Goal: Navigation & Orientation: Find specific page/section

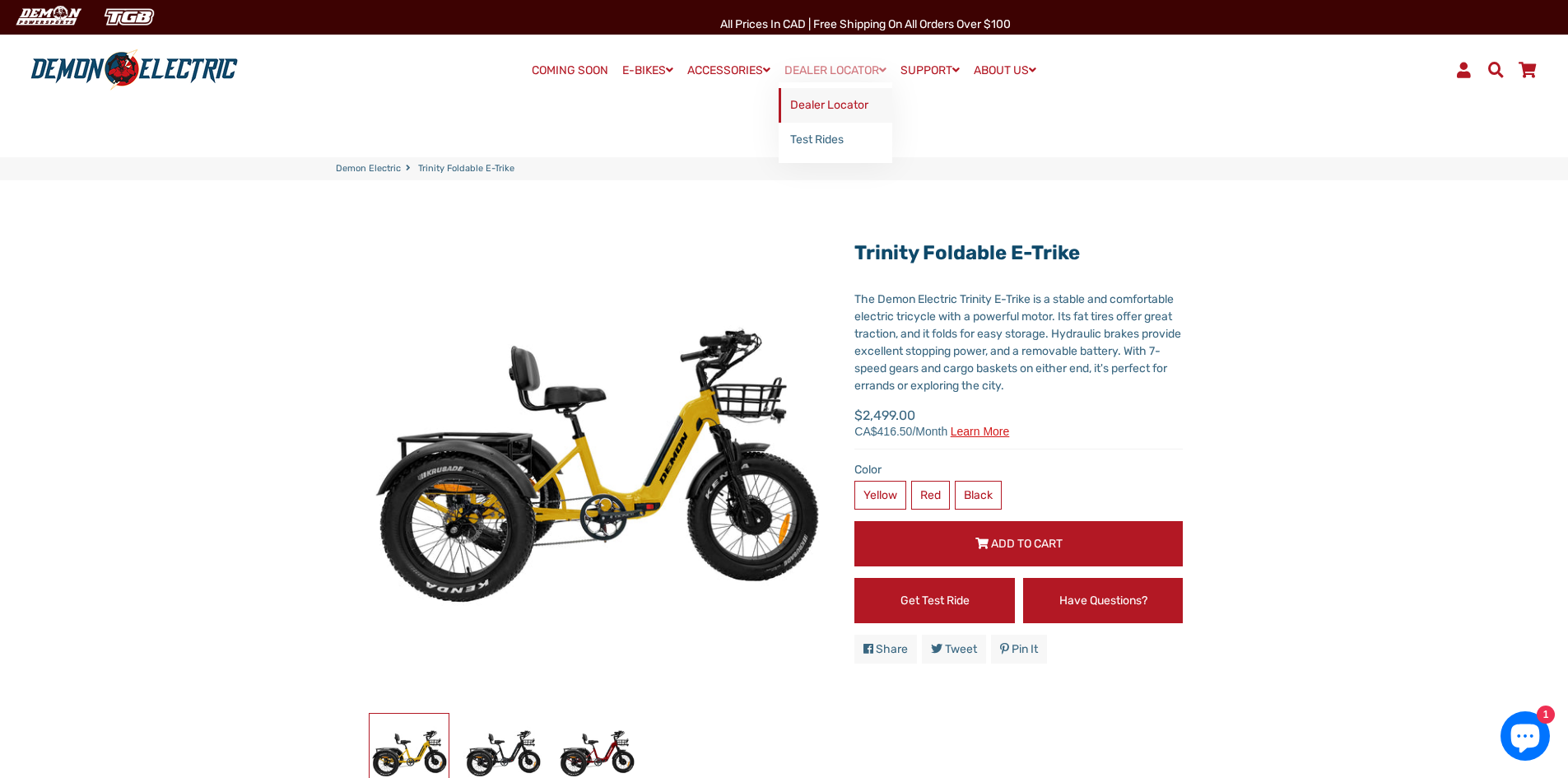
click at [830, 104] on link "Dealer Locator" at bounding box center [836, 105] width 114 height 34
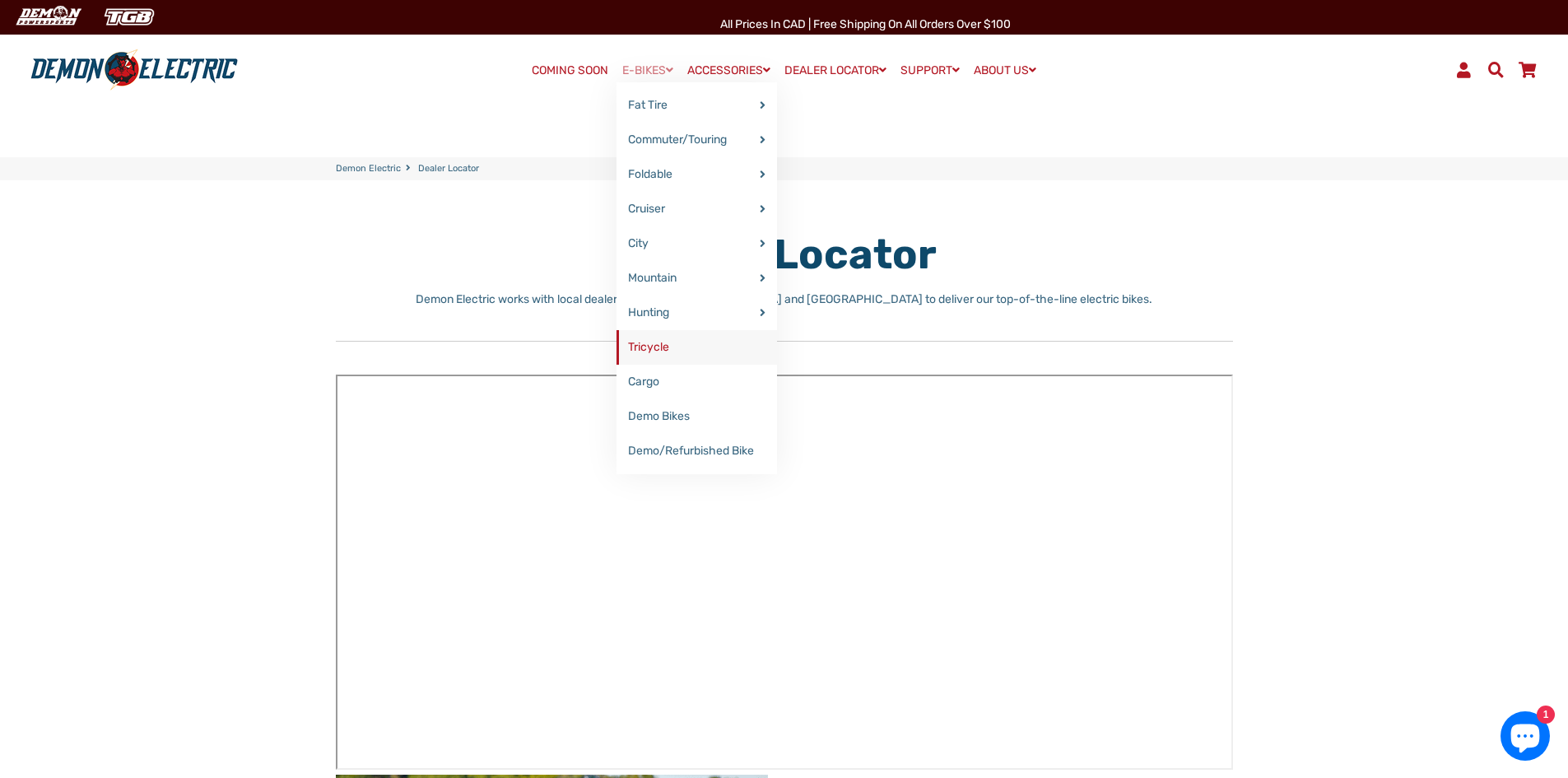
click at [651, 350] on link "Tricycle" at bounding box center [697, 347] width 160 height 34
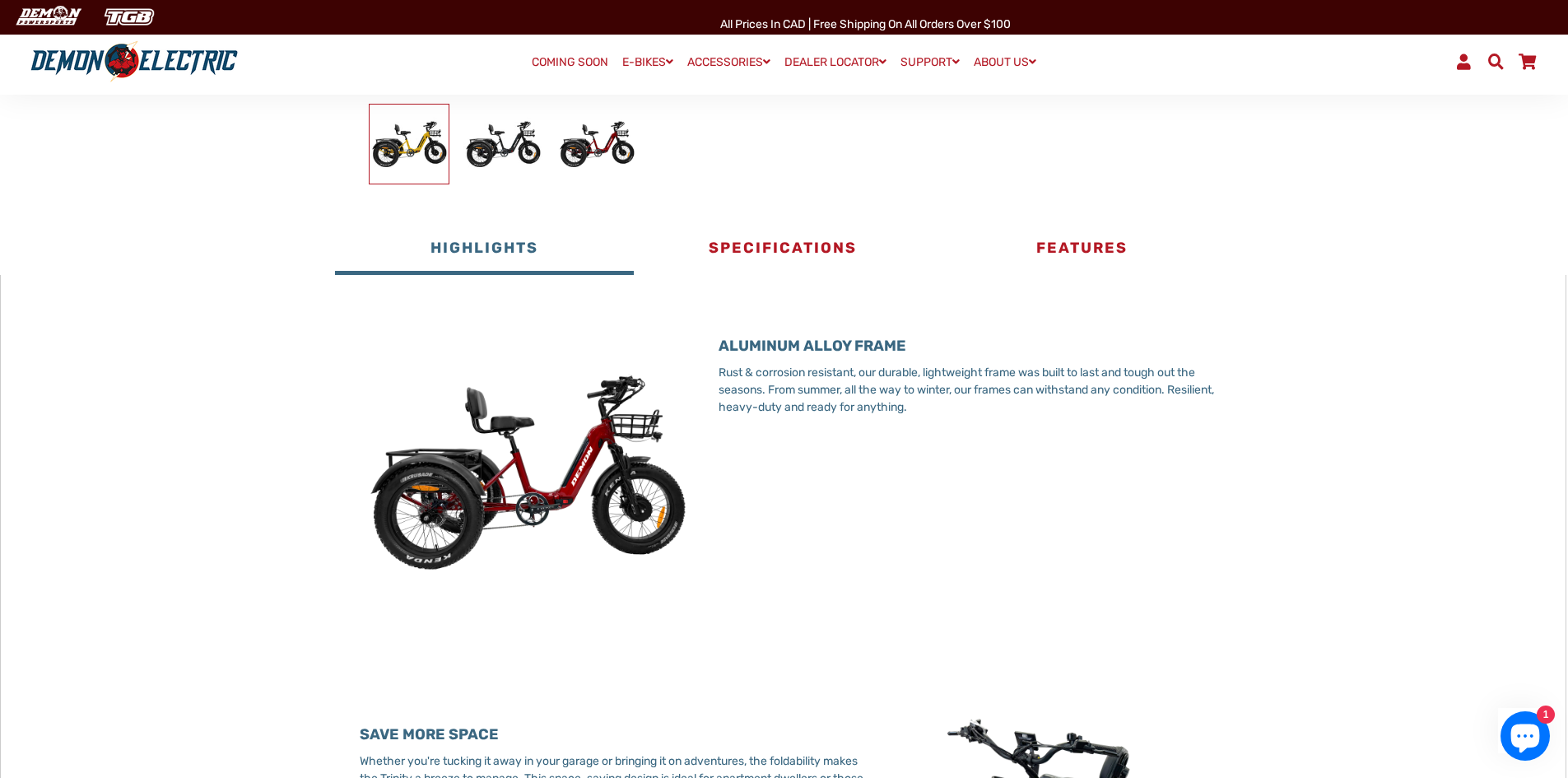
scroll to position [613, 0]
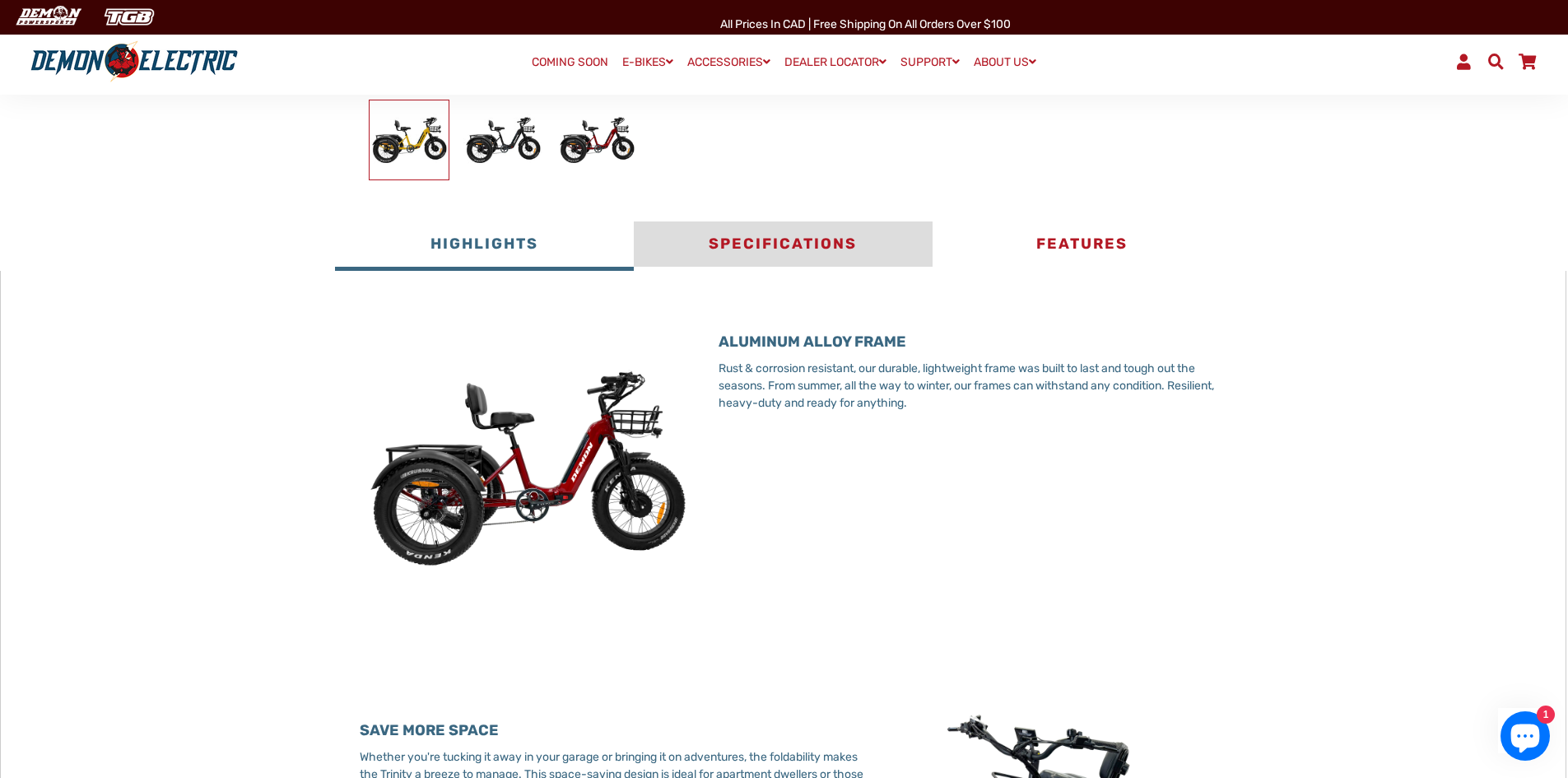
click at [792, 246] on button "Specifications" at bounding box center [783, 246] width 299 height 49
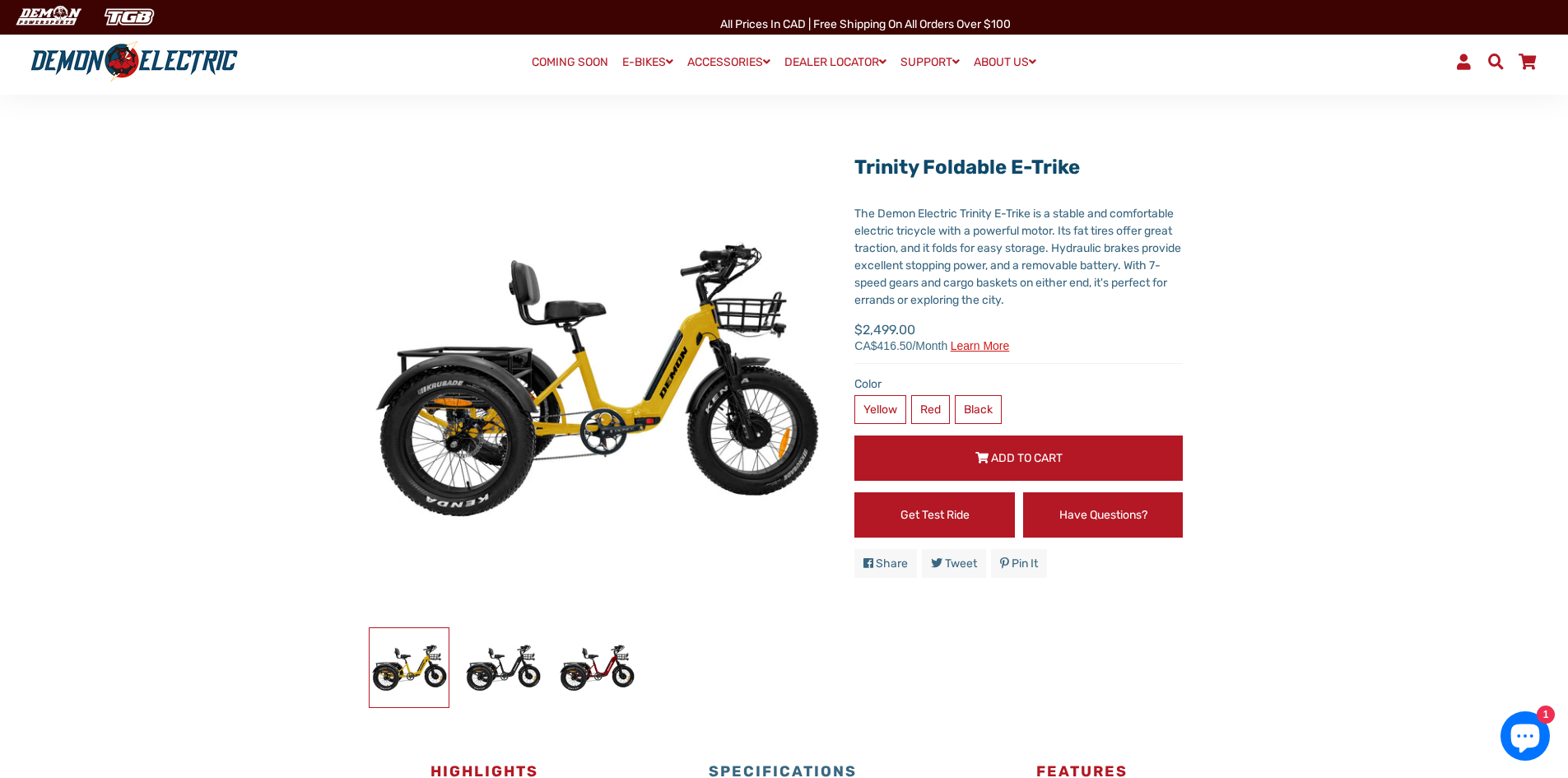
scroll to position [23, 0]
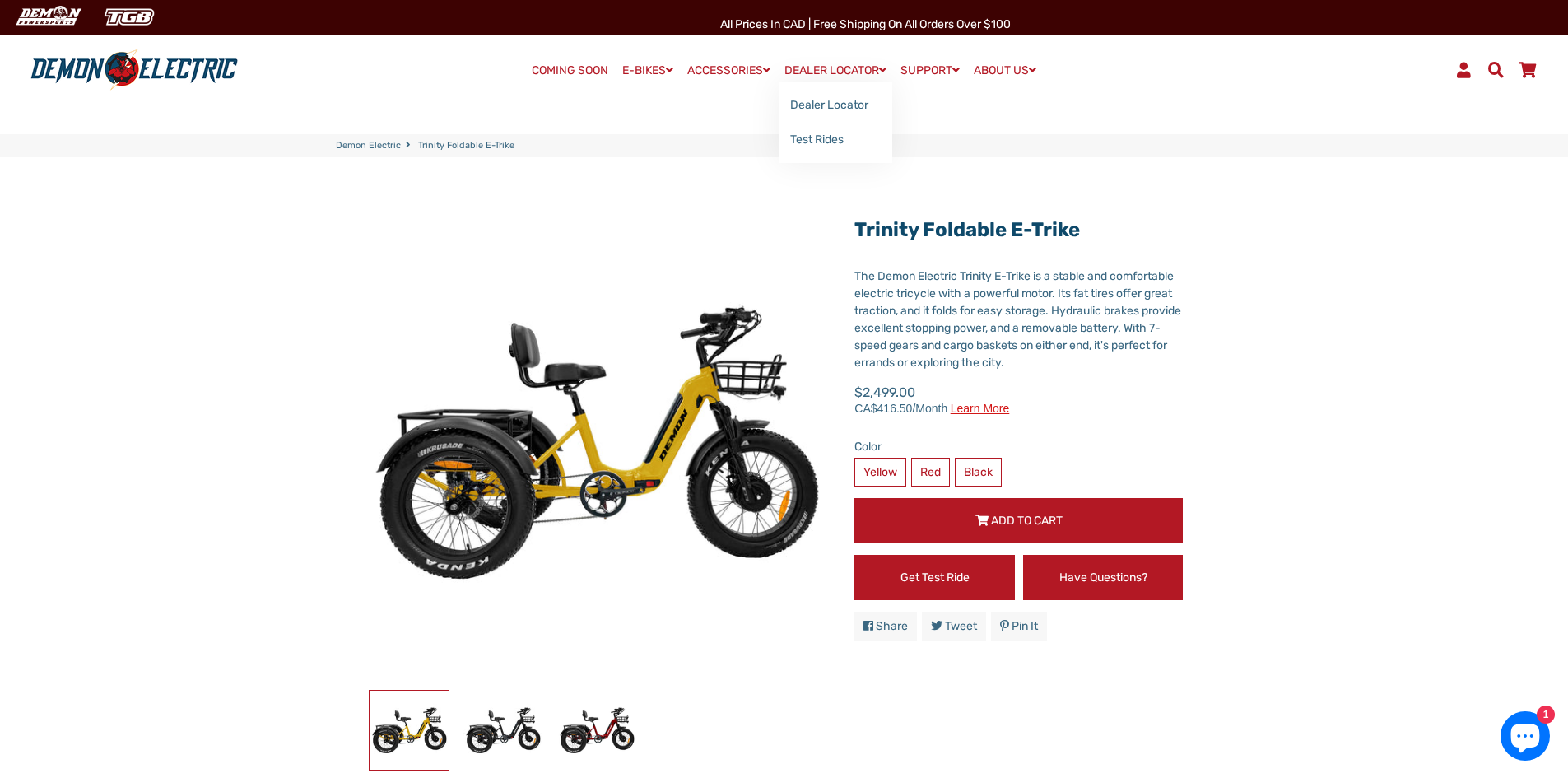
click at [834, 65] on link "DEALER LOCATOR" at bounding box center [836, 71] width 114 height 24
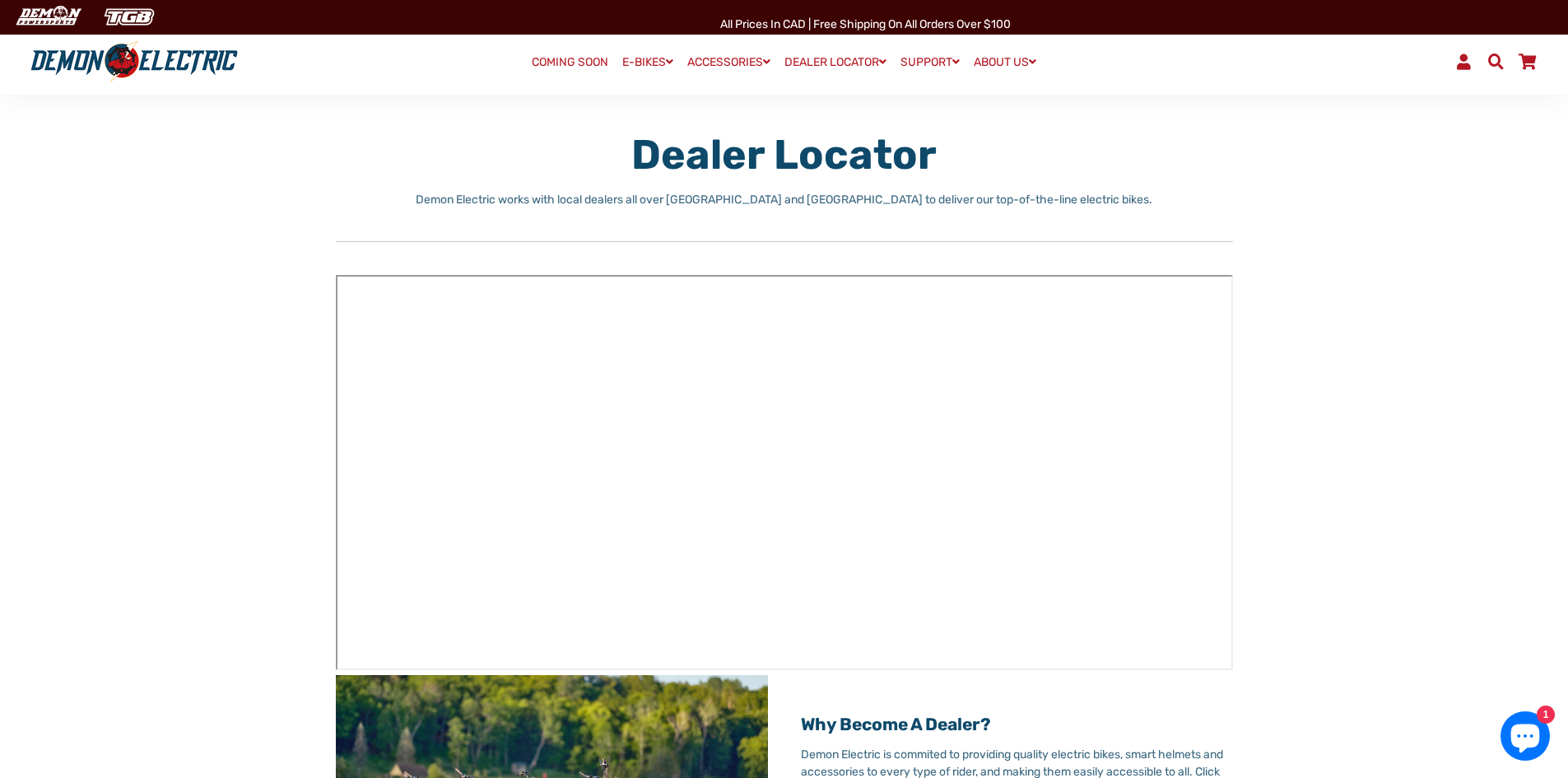
scroll to position [156, 0]
